Goal: Task Accomplishment & Management: Manage account settings

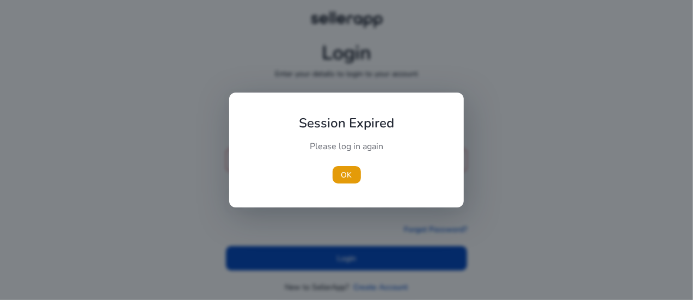
click at [316, 156] on div "Please log in again" at bounding box center [346, 152] width 121 height 23
click at [337, 176] on span "button" at bounding box center [347, 175] width 28 height 26
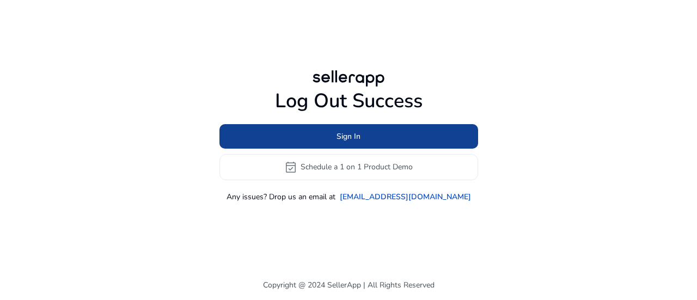
click at [334, 135] on span at bounding box center [349, 136] width 259 height 26
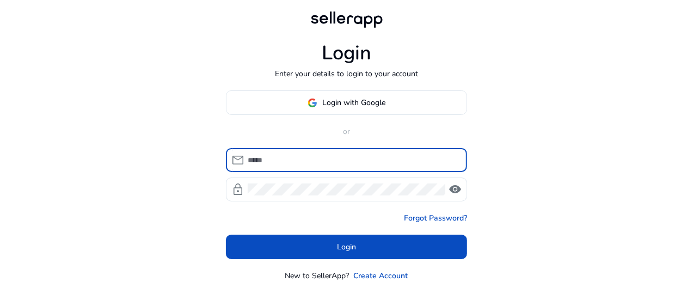
click at [314, 162] on input at bounding box center [353, 160] width 211 height 12
click at [315, 162] on input at bounding box center [353, 160] width 211 height 12
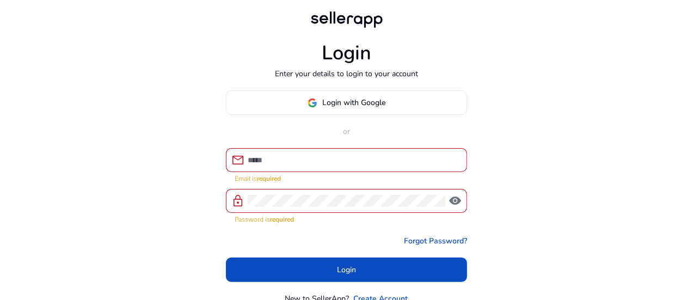
click at [321, 189] on div at bounding box center [347, 201] width 198 height 24
drag, startPoint x: 321, startPoint y: 182, endPoint x: 357, endPoint y: 132, distance: 61.5
click at [322, 187] on div "mail Email is required lock visibility Password is required" at bounding box center [346, 186] width 241 height 76
